Goal: Task Accomplishment & Management: Manage account settings

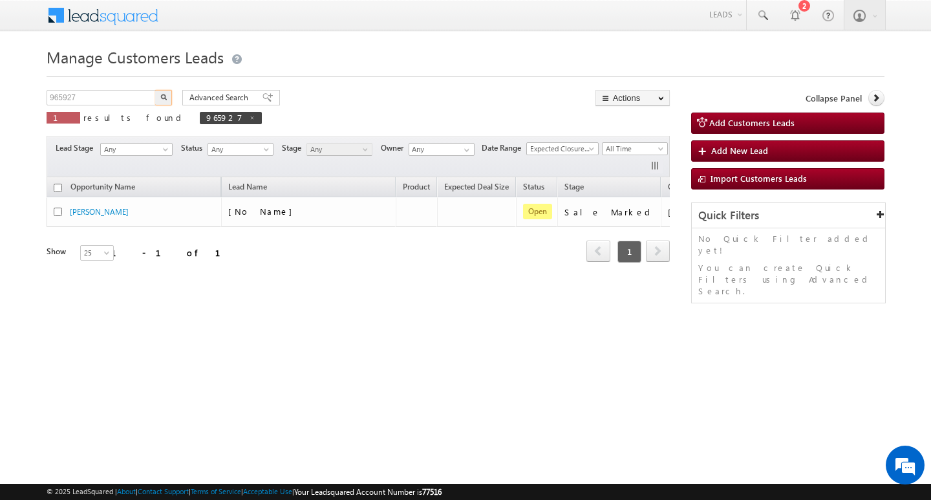
click at [117, 93] on input "965927" at bounding box center [102, 98] width 111 height 16
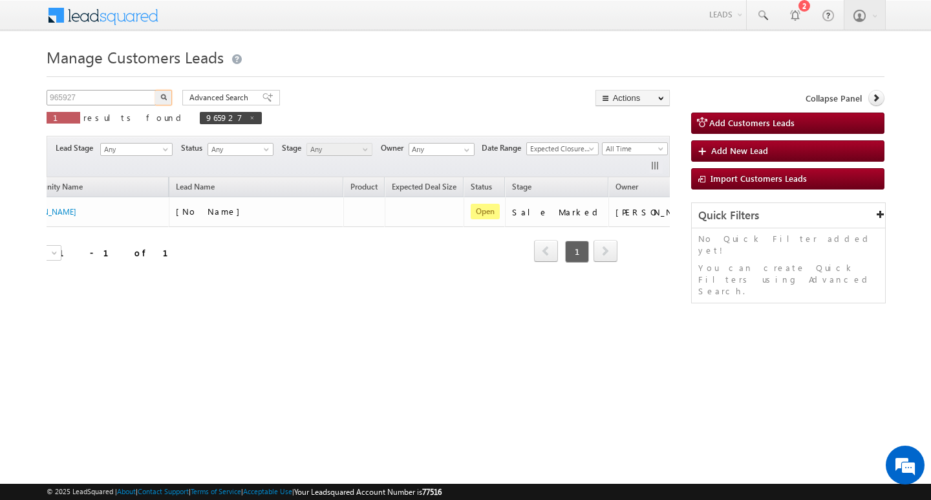
drag, startPoint x: 0, startPoint y: 0, endPoint x: 117, endPoint y: 96, distance: 151.1
click at [117, 96] on input "965927" at bounding box center [102, 98] width 111 height 16
type input "Search Customers Leads"
click at [119, 96] on input "text" at bounding box center [102, 98] width 111 height 16
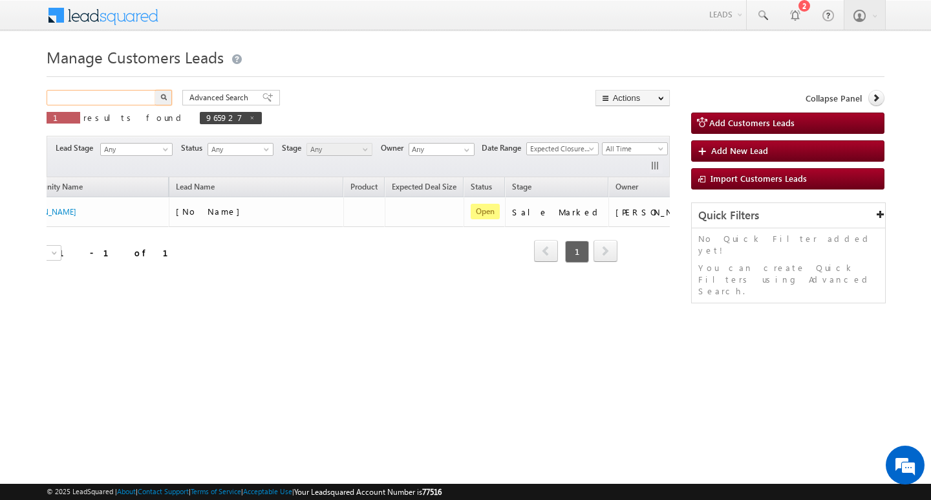
click at [119, 96] on input "text" at bounding box center [102, 98] width 111 height 16
paste input "965942"
type input "965942"
click at [155, 90] on button "button" at bounding box center [163, 98] width 17 height 16
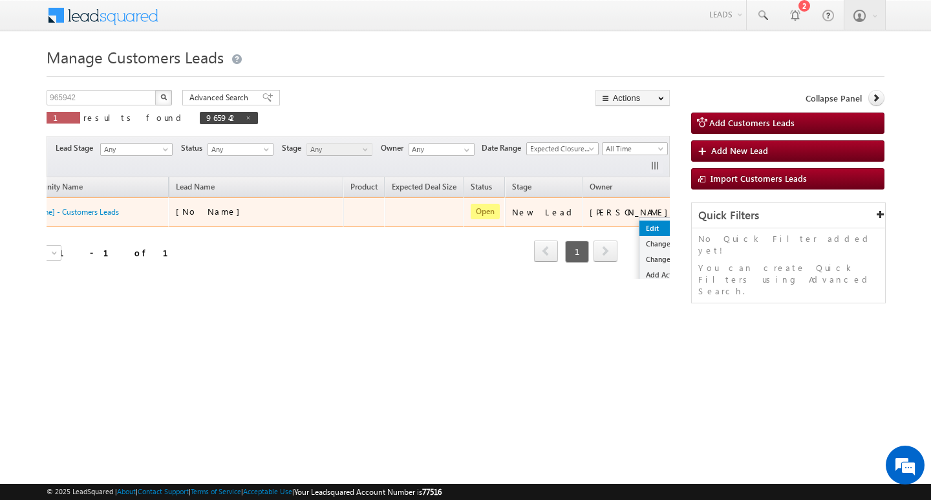
click at [639, 222] on link "Edit" at bounding box center [671, 228] width 65 height 16
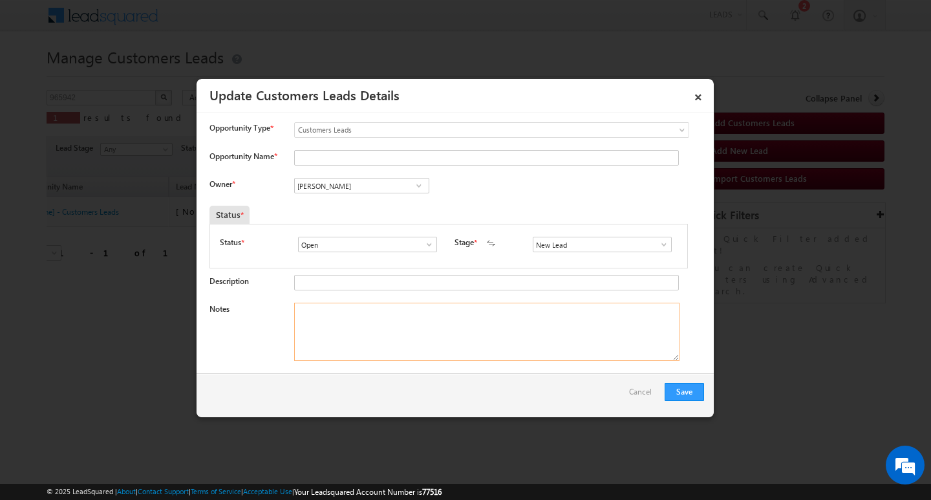
click at [556, 324] on textarea "Notes" at bounding box center [486, 331] width 385 height 58
click at [660, 246] on span at bounding box center [663, 244] width 13 height 10
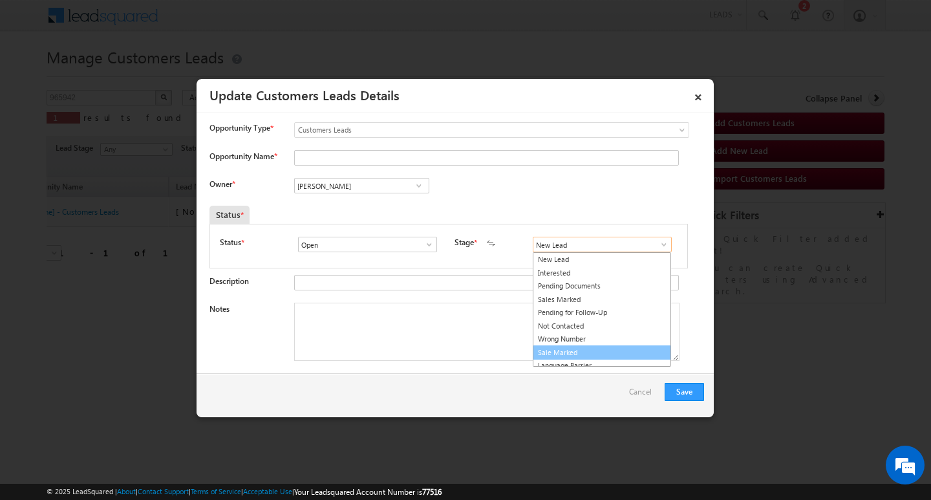
click at [629, 351] on link "Sale Marked" at bounding box center [601, 352] width 138 height 15
type input "Sale Marked"
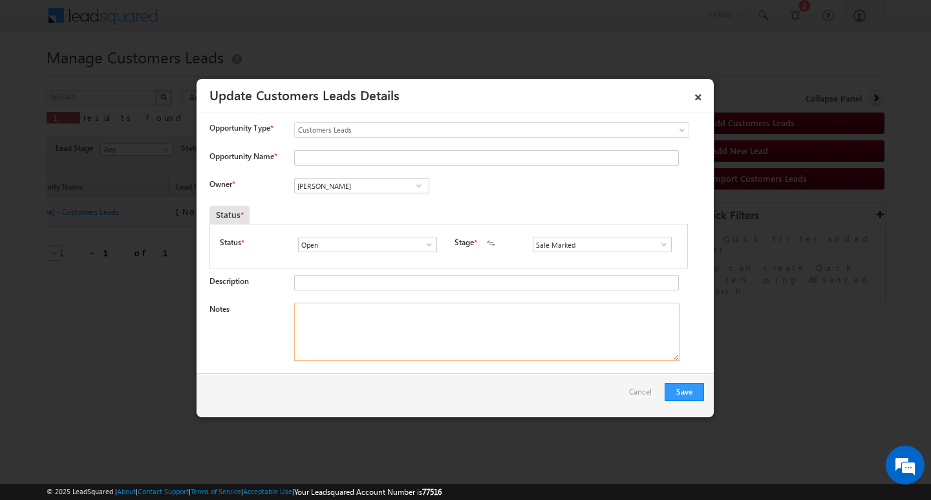
click at [582, 342] on textarea "Notes" at bounding box center [486, 331] width 385 height 58
click at [359, 187] on input "[PERSON_NAME]" at bounding box center [361, 186] width 135 height 16
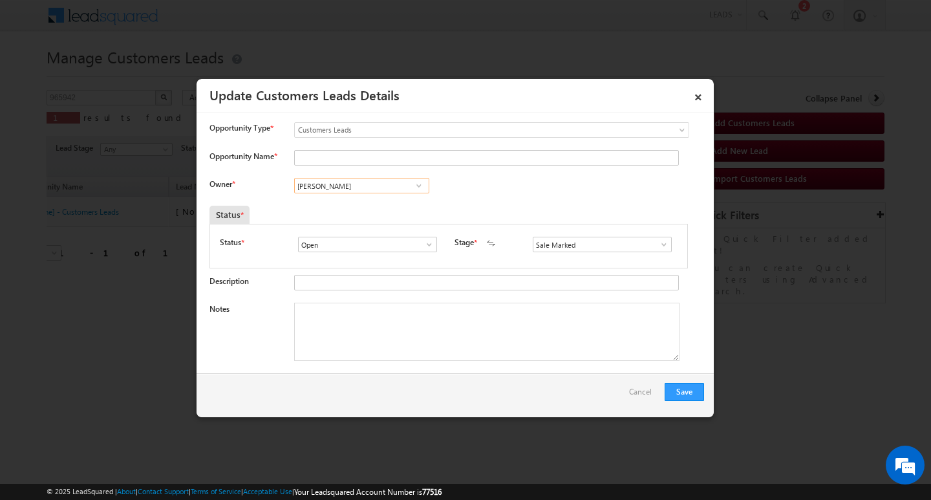
click at [359, 187] on input "[PERSON_NAME]" at bounding box center [361, 186] width 135 height 16
click at [452, 348] on textarea "Notes" at bounding box center [486, 331] width 385 height 58
click at [428, 315] on textarea "Notes" at bounding box center [486, 331] width 385 height 58
paste textarea "2L/ LAKH Customer required top-up loan address ujjain"
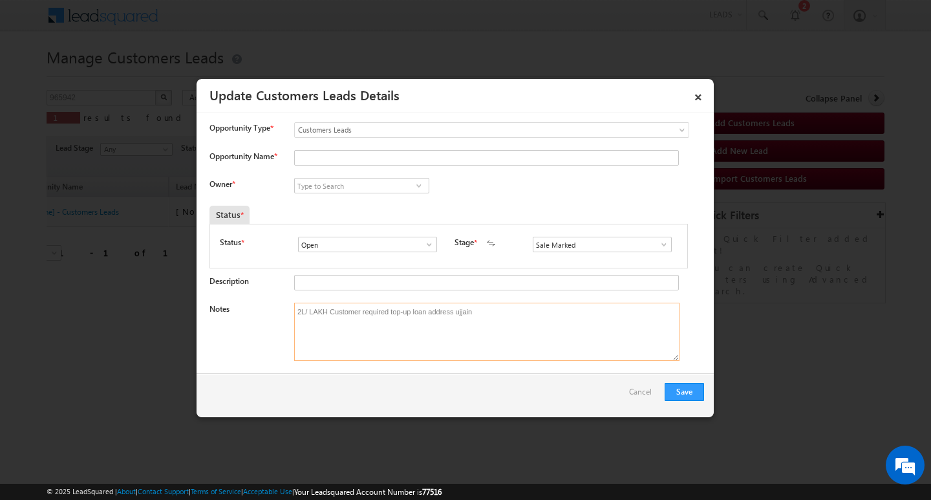
type textarea "2L/ LAKH Customer required top-up loan address ujjain"
click at [410, 182] on link at bounding box center [418, 185] width 16 height 13
click at [348, 181] on input at bounding box center [361, 186] width 135 height 16
click at [342, 191] on input at bounding box center [361, 186] width 135 height 16
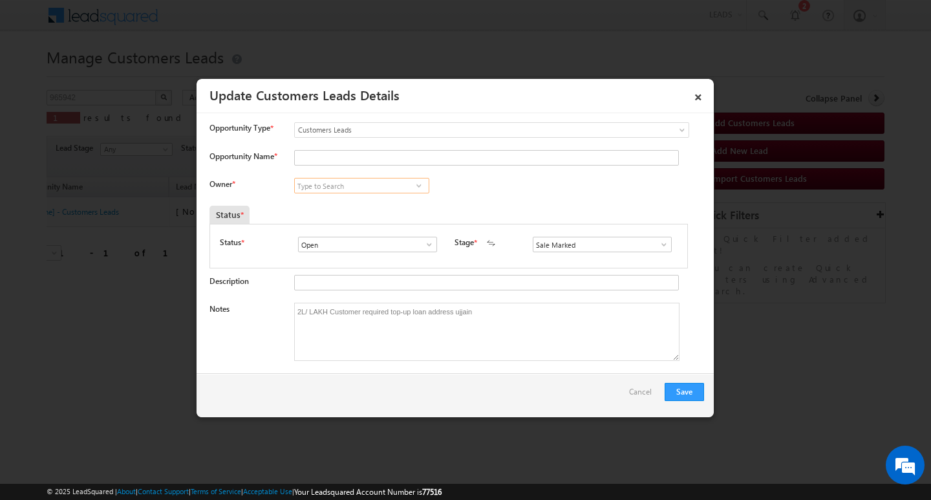
click at [342, 191] on input at bounding box center [361, 186] width 135 height 16
paste input "[PERSON_NAME]"
click at [357, 201] on link "[PERSON_NAME] [PERSON_NAME][EMAIL_ADDRESS][PERSON_NAME][DOMAIN_NAME]" at bounding box center [361, 205] width 135 height 25
type input "[PERSON_NAME]"
click at [543, 364] on div "Notes 2L/ LAKH Customer required top-up loan address ujjain" at bounding box center [456, 334] width 494 height 65
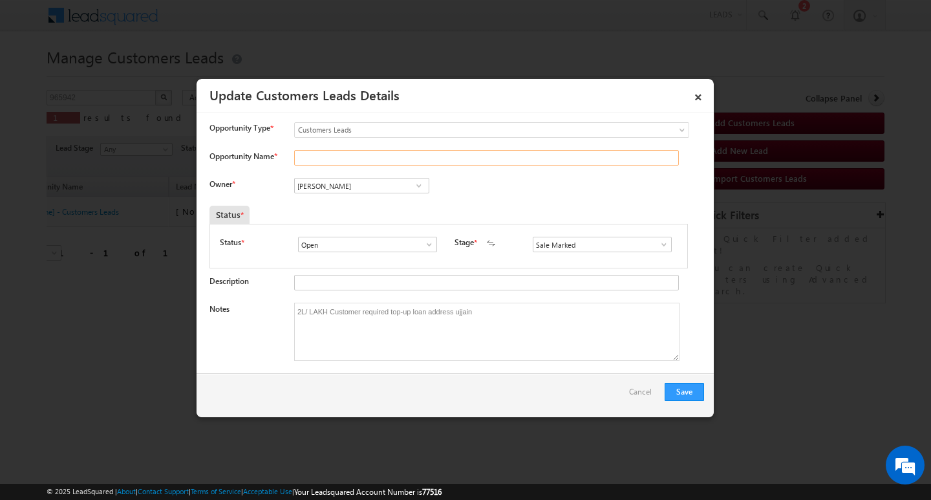
click at [352, 165] on input "Opportunity Name *" at bounding box center [486, 158] width 384 height 16
paste input "[PERSON_NAME]"
type input "[PERSON_NAME]"
click at [673, 385] on button "Save" at bounding box center [683, 392] width 39 height 18
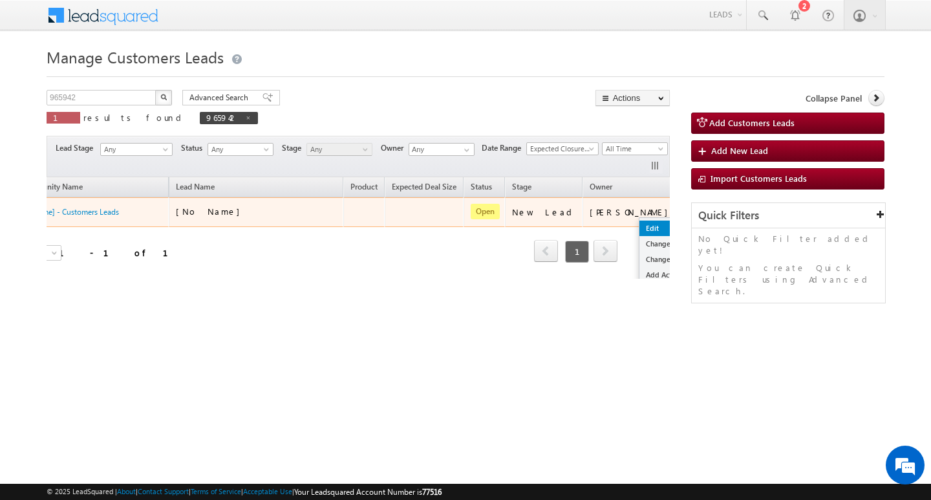
click at [639, 224] on link "Edit" at bounding box center [671, 228] width 65 height 16
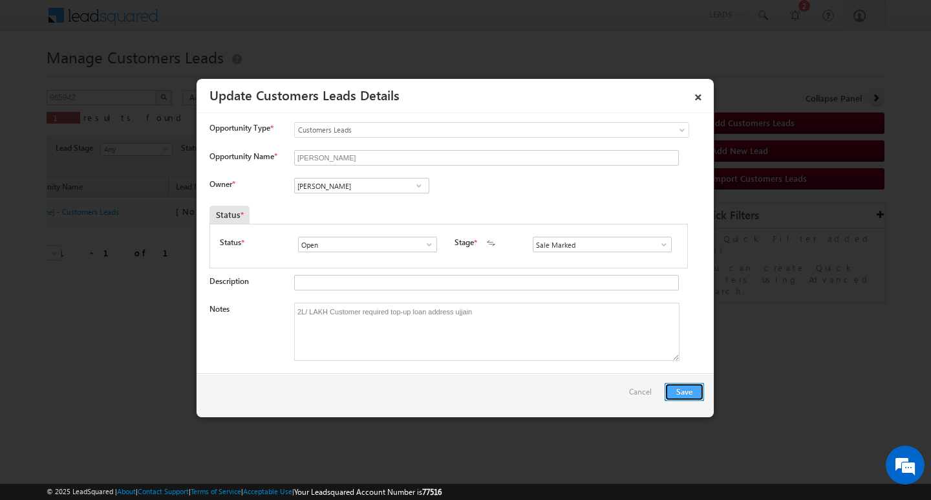
click at [682, 391] on button "Save" at bounding box center [683, 392] width 39 height 18
